Goal: Information Seeking & Learning: Get advice/opinions

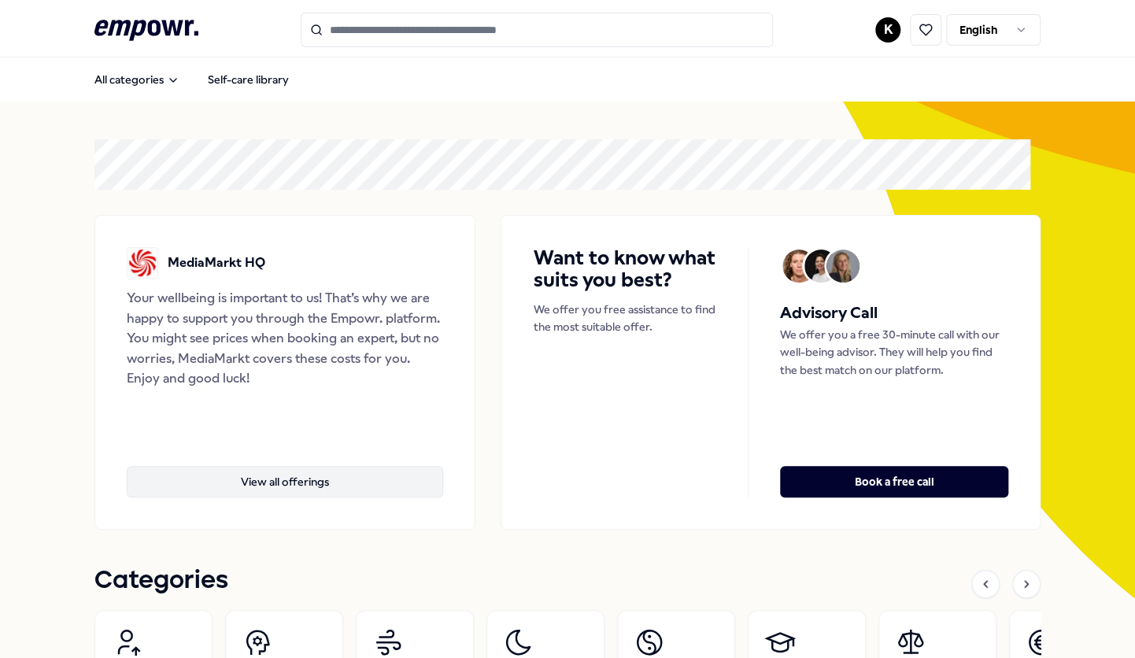
click at [303, 491] on button "View all offerings" at bounding box center [285, 481] width 316 height 31
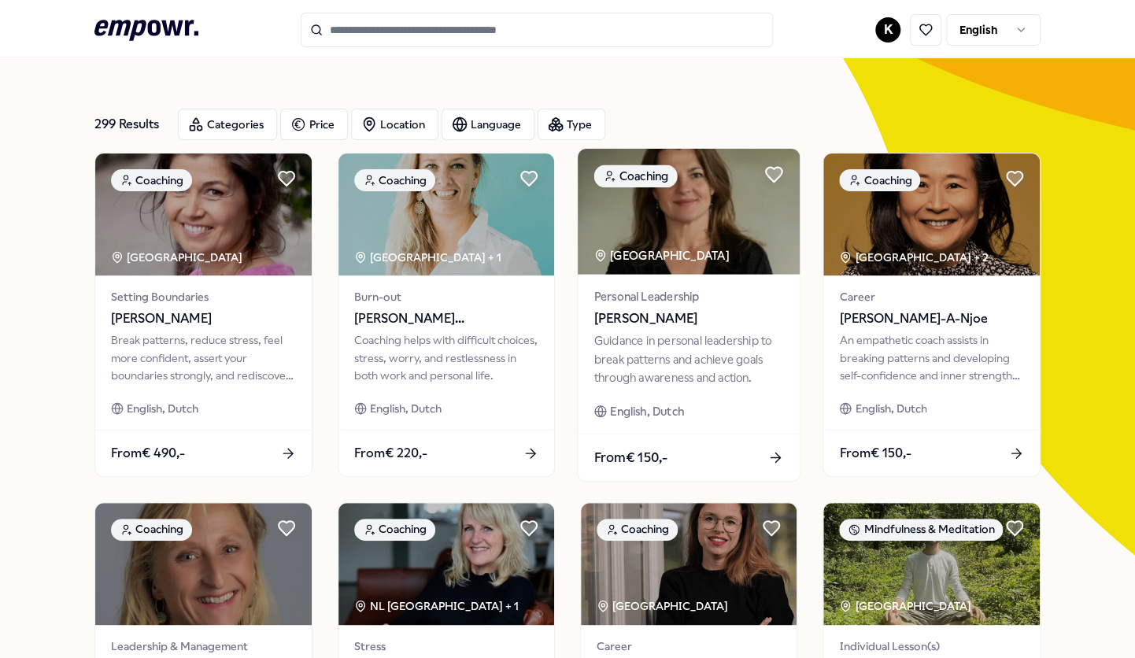
scroll to position [79, 0]
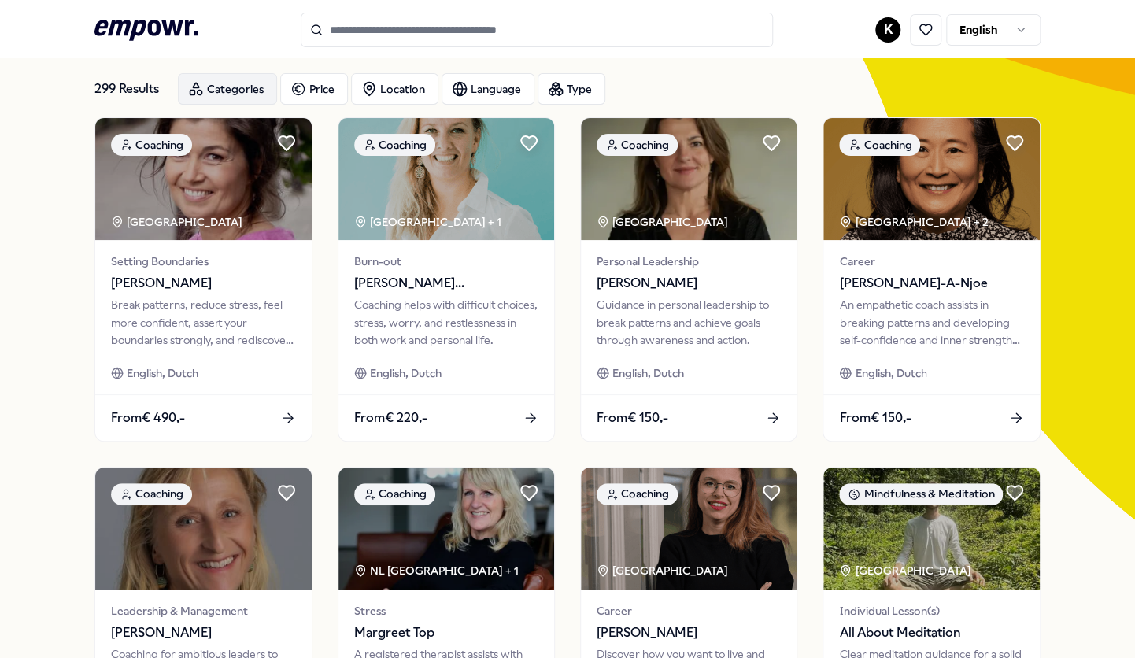
click at [230, 85] on div "Categories" at bounding box center [227, 88] width 99 height 31
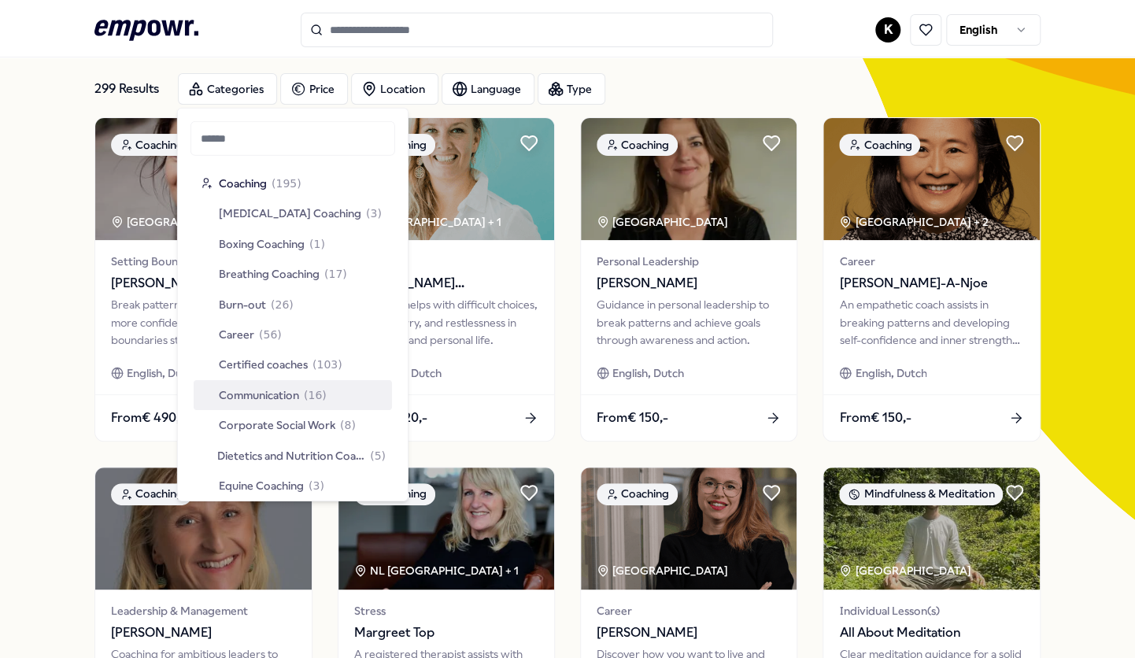
click at [290, 400] on span "Communication" at bounding box center [259, 394] width 80 height 17
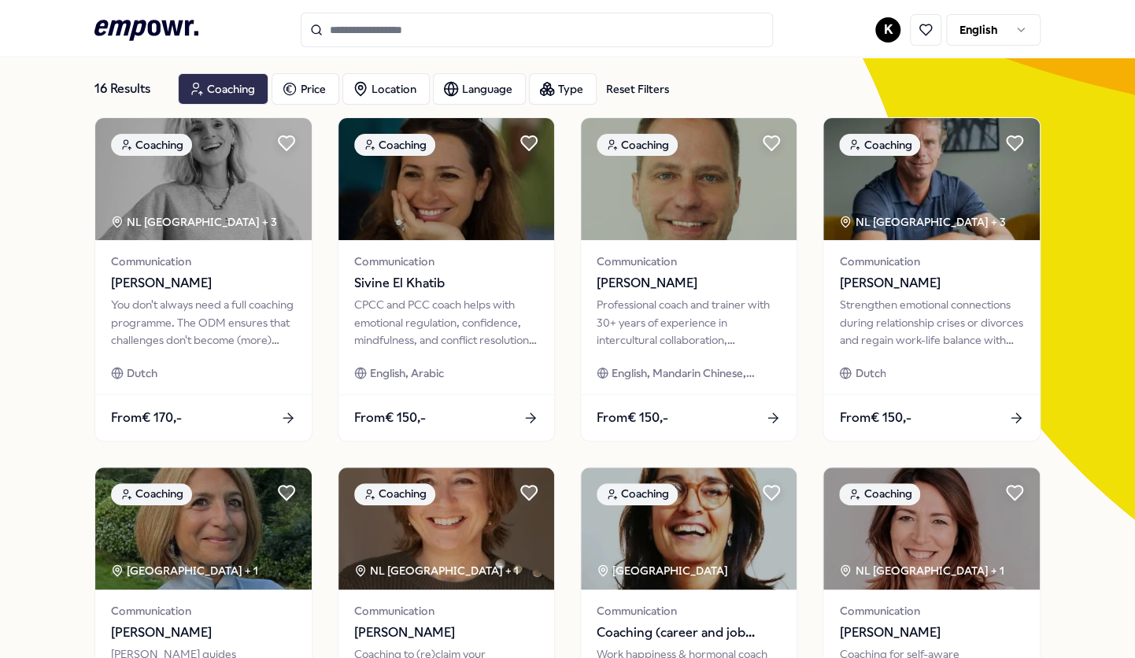
click at [212, 93] on div "Coaching" at bounding box center [223, 88] width 90 height 31
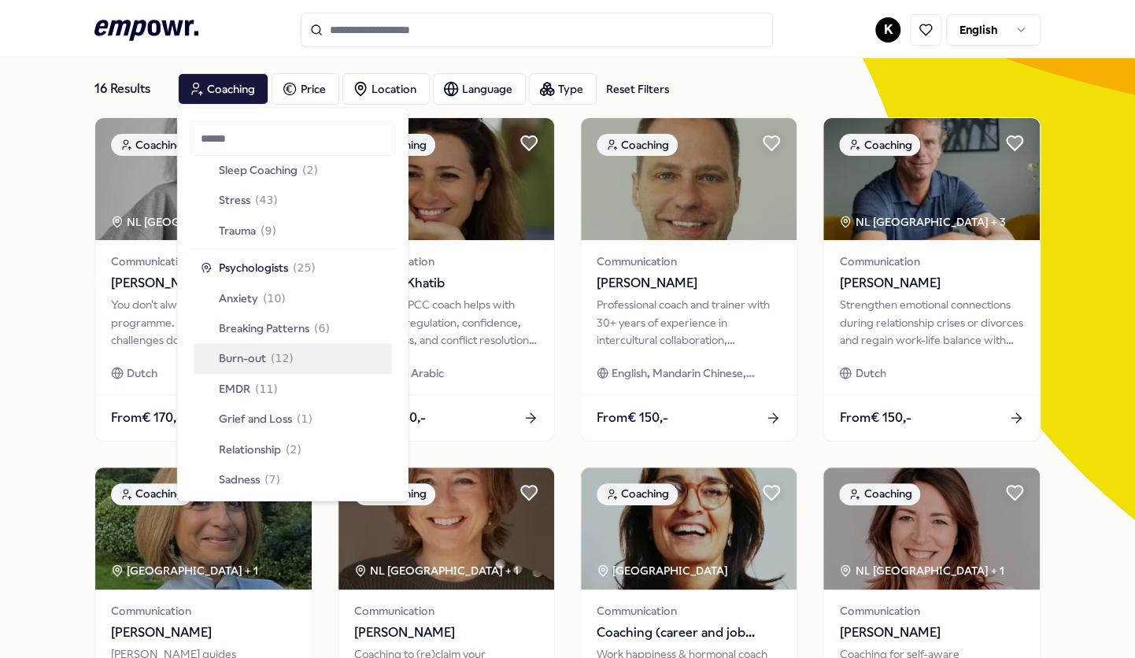
scroll to position [629, 0]
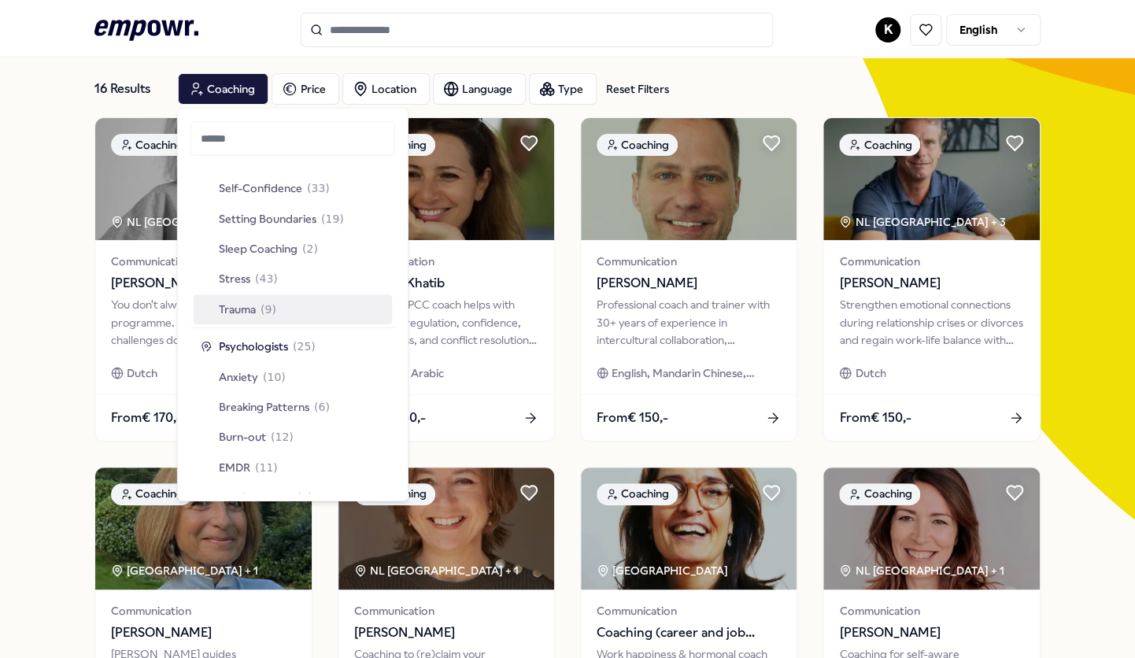
click at [260, 308] on div "Trauma ( 9 )" at bounding box center [238, 309] width 76 height 17
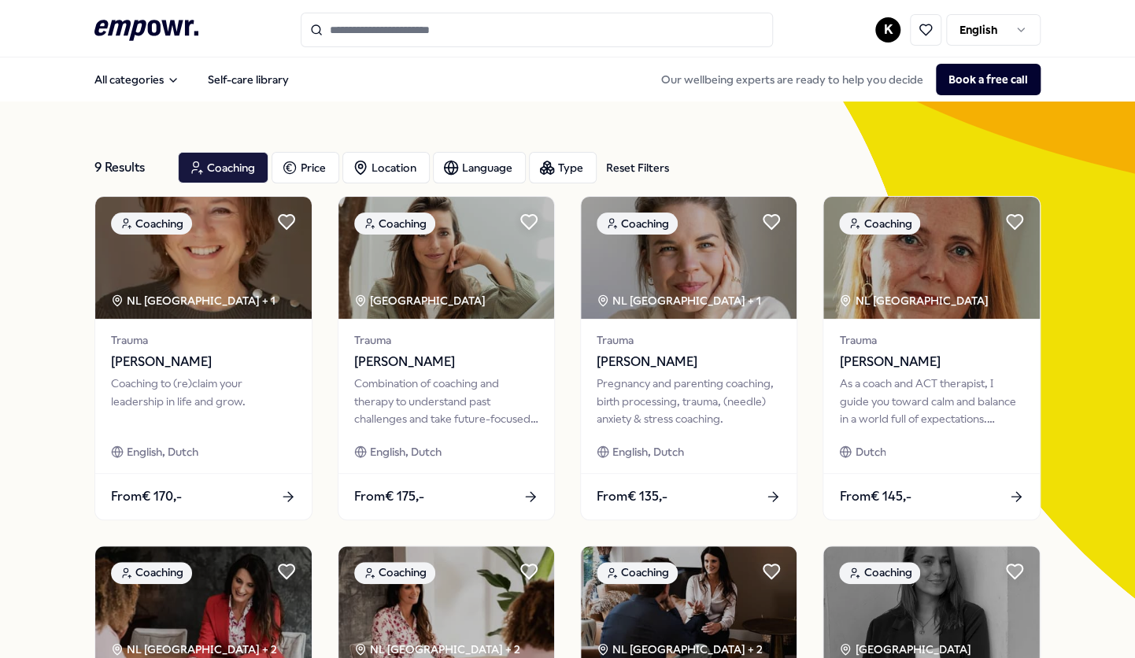
click at [148, 163] on div "9 Results Reset Filters" at bounding box center [129, 167] width 71 height 31
click at [211, 169] on div "Coaching" at bounding box center [223, 167] width 90 height 31
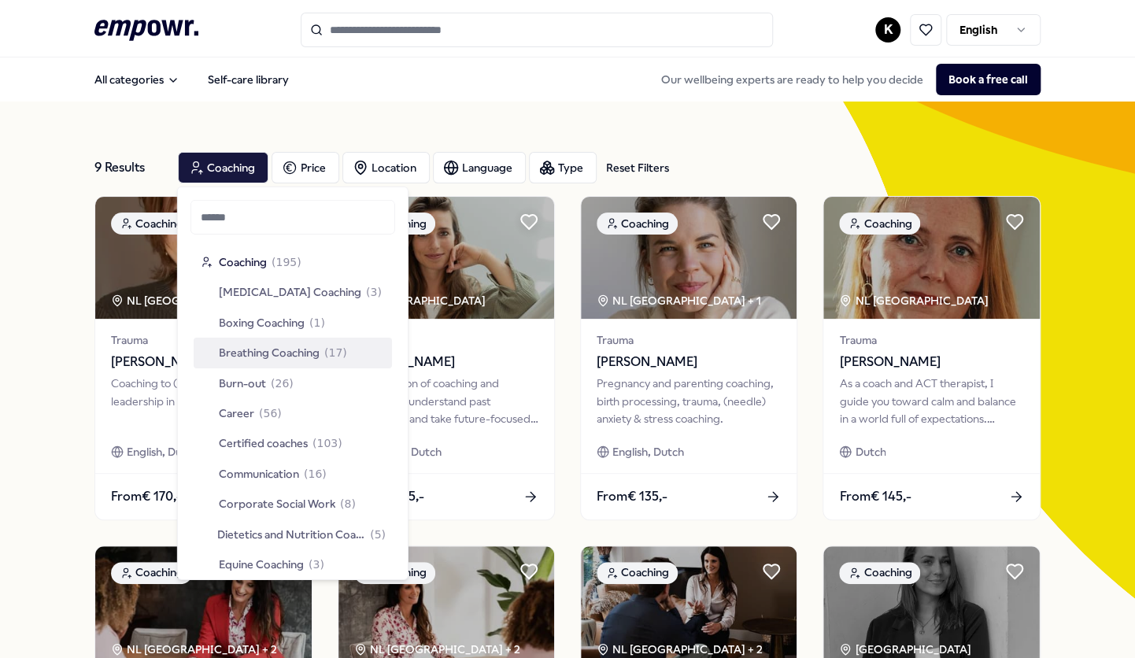
drag, startPoint x: 533, startPoint y: 111, endPoint x: 675, endPoint y: 150, distance: 147.7
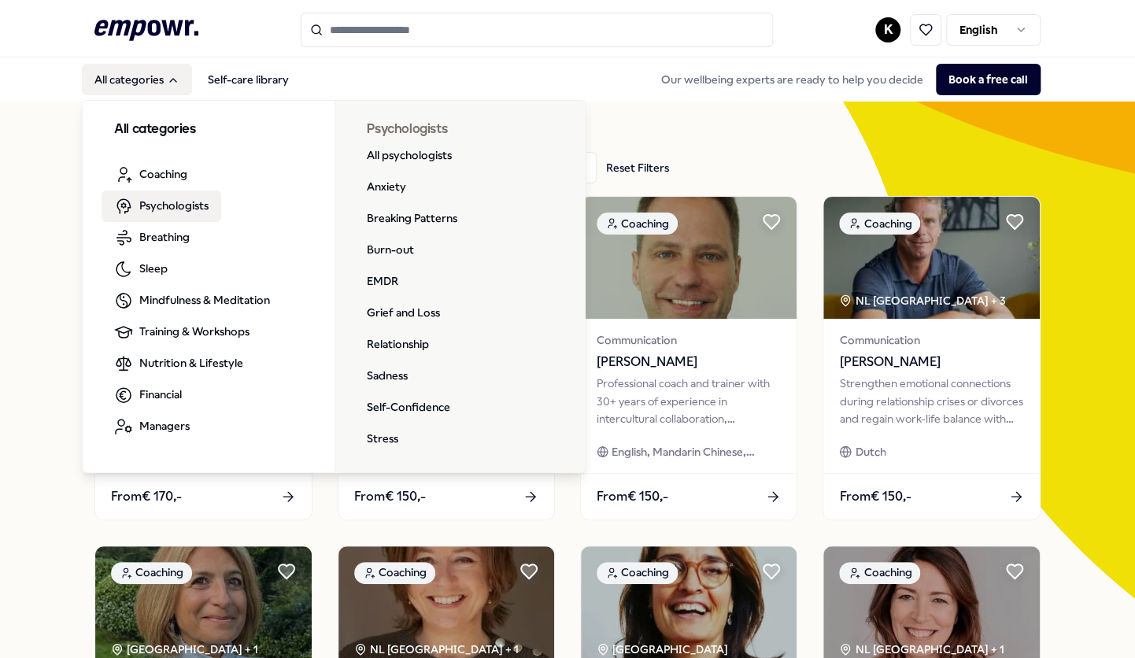
click at [183, 211] on span "Psychologists" at bounding box center [173, 205] width 69 height 17
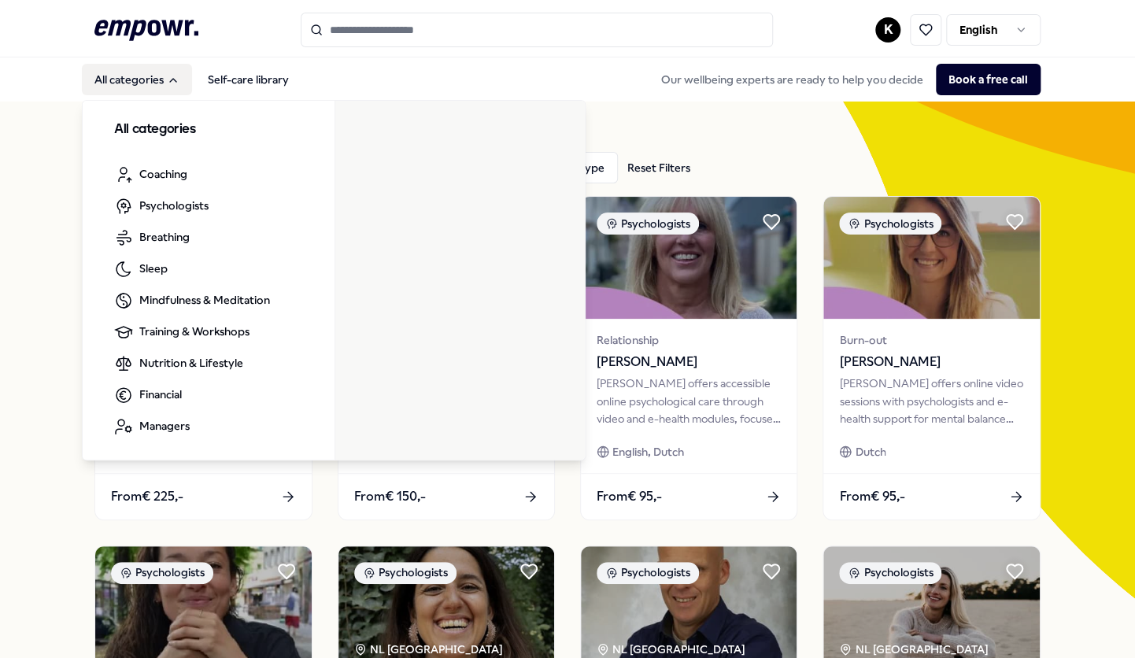
click at [152, 95] on div "All categories Coaching Psychologists Breathing Sleep Mindfulness & Meditation …" at bounding box center [334, 277] width 504 height 365
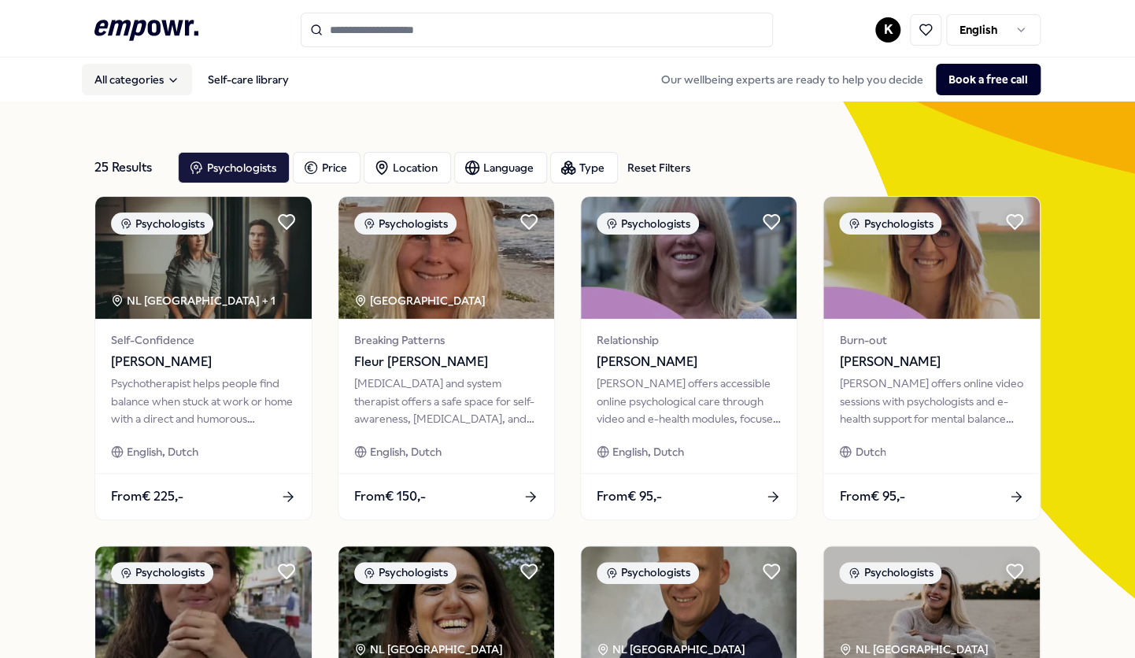
click at [152, 94] on button "All categories" at bounding box center [137, 79] width 110 height 31
click at [160, 86] on button "All categories" at bounding box center [137, 79] width 110 height 31
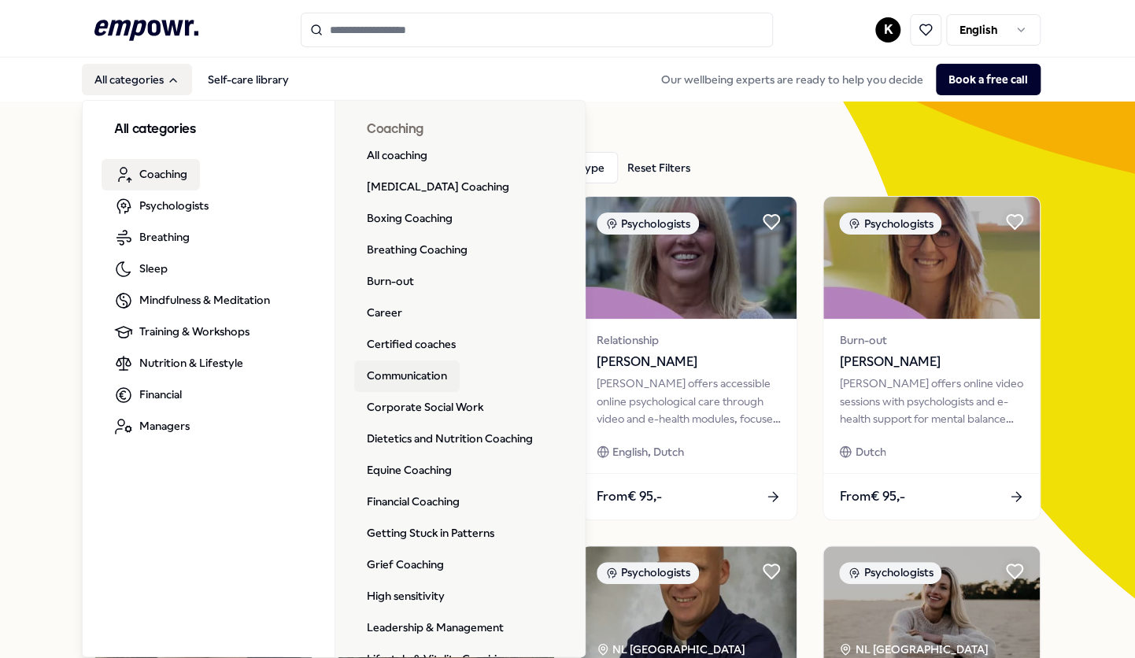
click at [416, 371] on link "Communication" at bounding box center [406, 375] width 105 height 31
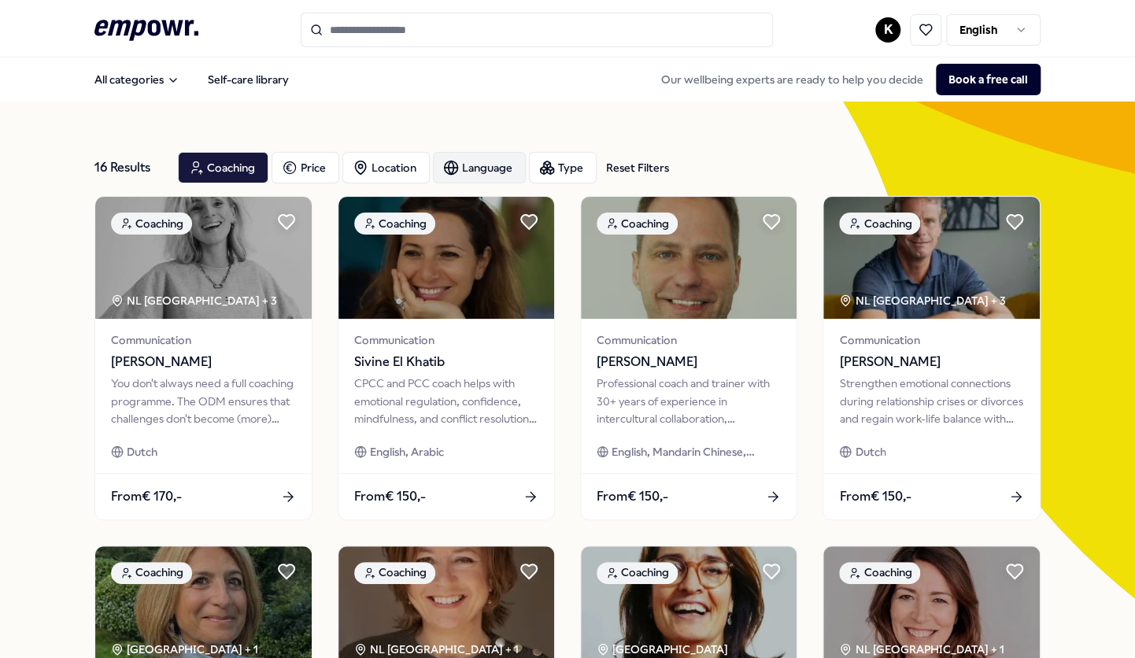
click at [485, 173] on div "Language" at bounding box center [479, 167] width 93 height 31
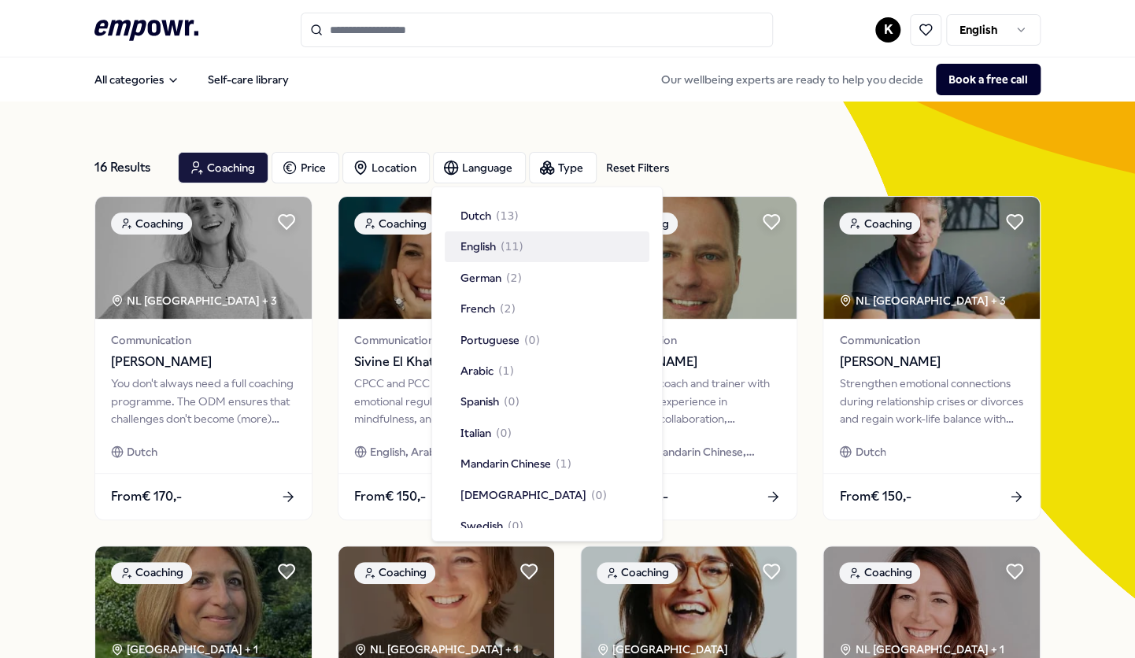
click at [501, 249] on span "( 11 )" at bounding box center [511, 246] width 23 height 17
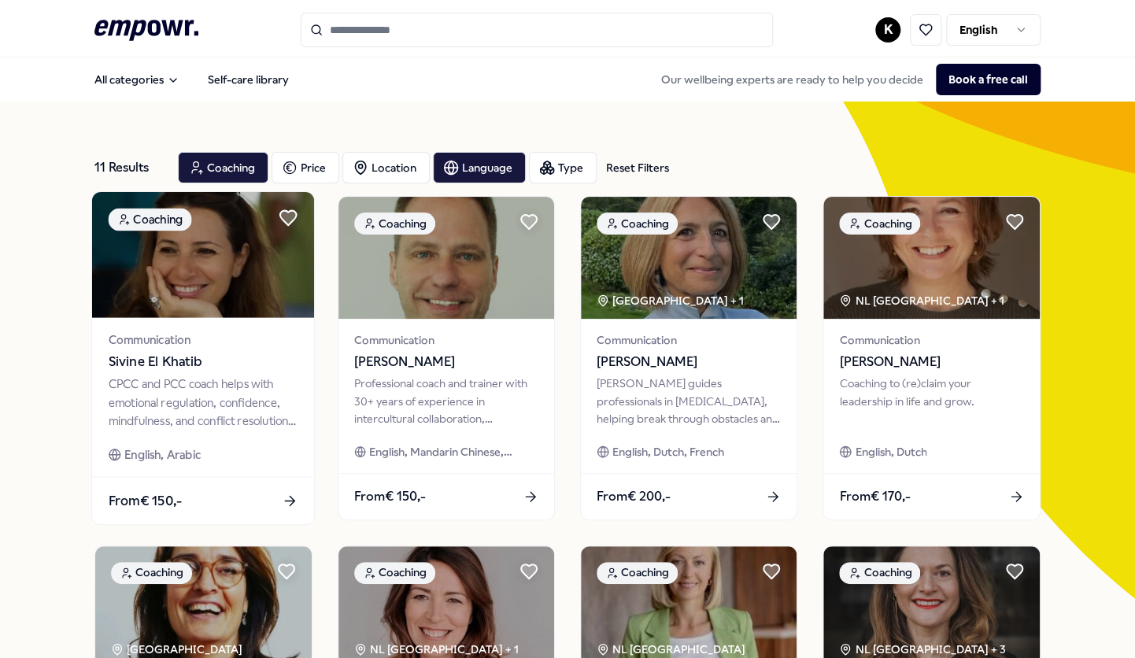
click at [202, 287] on img at bounding box center [203, 255] width 223 height 126
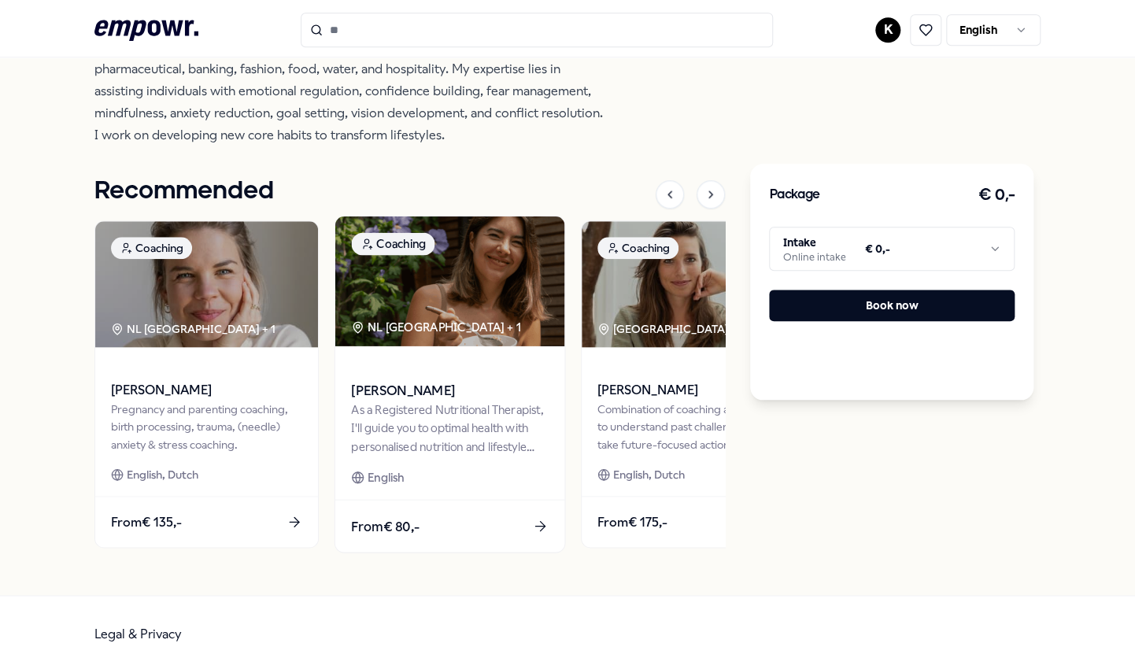
scroll to position [567, 0]
